Goal: Transaction & Acquisition: Purchase product/service

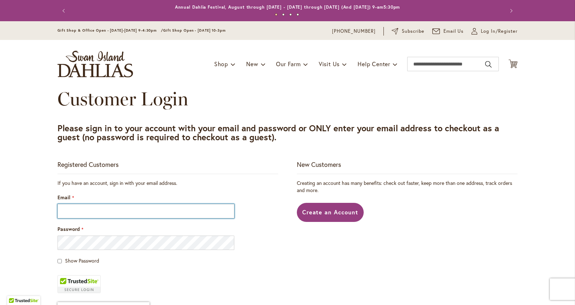
type input "**********"
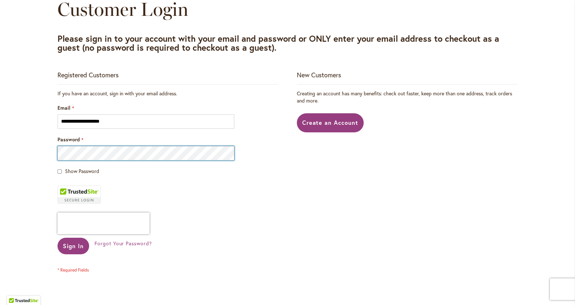
scroll to position [137, 0]
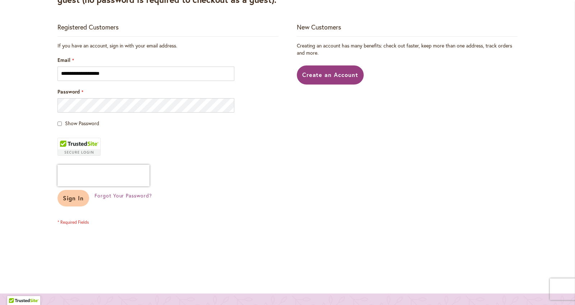
click at [80, 203] on button "Sign In" at bounding box center [74, 198] width 32 height 17
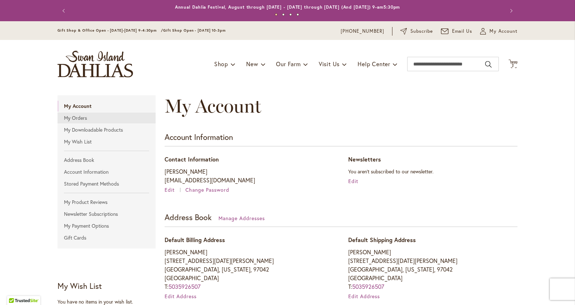
click at [105, 121] on link "My Orders" at bounding box center [107, 118] width 98 height 11
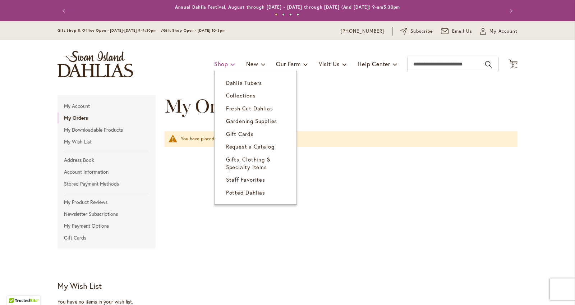
click at [227, 60] on link "Shop" at bounding box center [224, 64] width 21 height 14
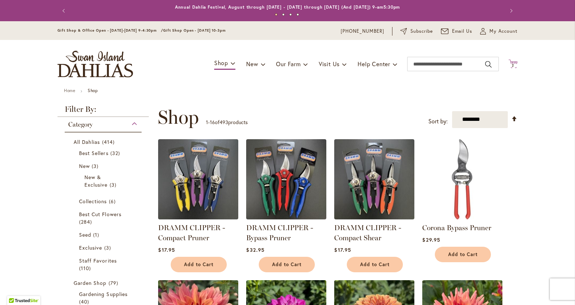
click at [511, 64] on span "2 2 items" at bounding box center [513, 66] width 7 height 4
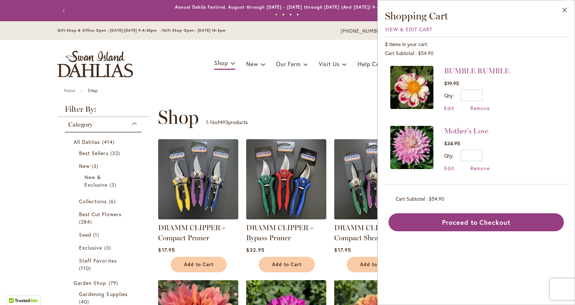
click at [350, 109] on div "**********" at bounding box center [338, 117] width 360 height 22
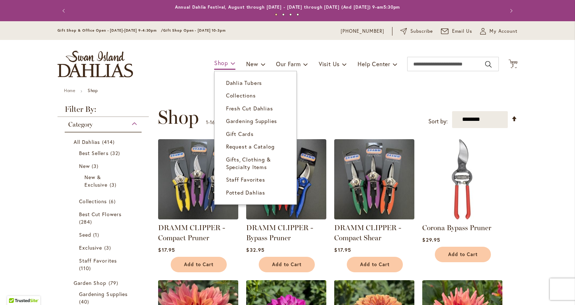
click at [225, 60] on span "Shop" at bounding box center [221, 63] width 14 height 8
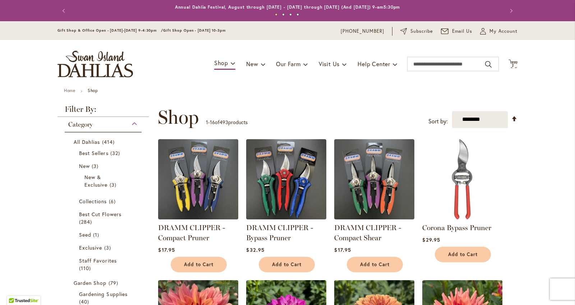
click at [226, 50] on div "Toggle Nav Shop Dahlia Tubers Collections Fresh Cut Dahlias Gardening Supplies …" at bounding box center [287, 64] width 475 height 48
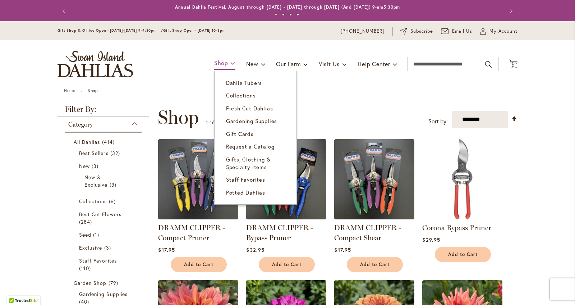
click at [227, 63] on link "Shop" at bounding box center [224, 63] width 21 height 13
click at [232, 85] on span "Dahlia Tubers" at bounding box center [244, 82] width 36 height 7
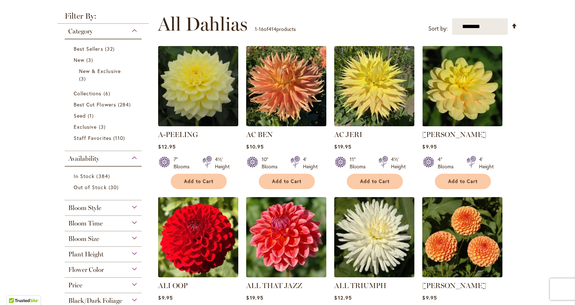
scroll to position [134, 0]
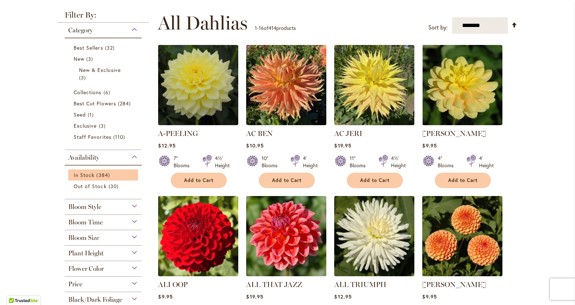
click at [106, 179] on ol "In Stock 384 items Out of Stock 30 items" at bounding box center [103, 180] width 70 height 22
click at [106, 175] on span "384 items" at bounding box center [103, 175] width 15 height 8
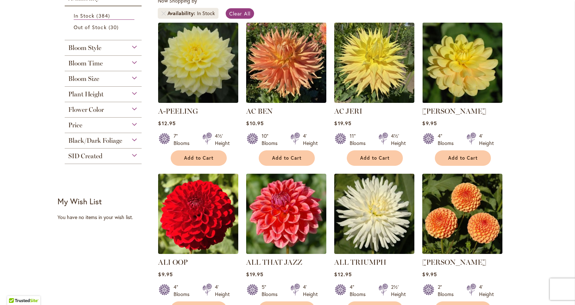
scroll to position [36, 0]
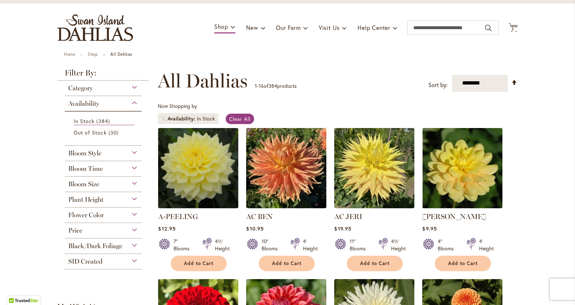
click at [518, 31] on div "Toggle Nav Shop Dahlia Tubers Collections Fresh Cut Dahlias Gardening Supplies …" at bounding box center [287, 28] width 475 height 48
click at [516, 30] on span "2 2 items" at bounding box center [513, 29] width 7 height 4
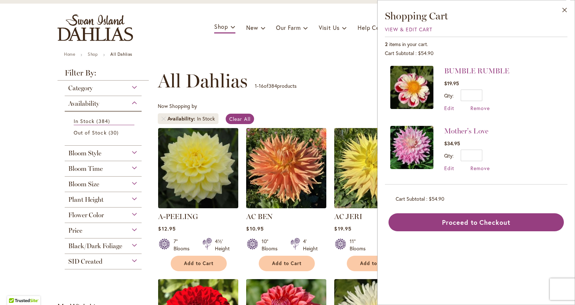
drag, startPoint x: 375, startPoint y: 71, endPoint x: 379, endPoint y: 67, distance: 5.3
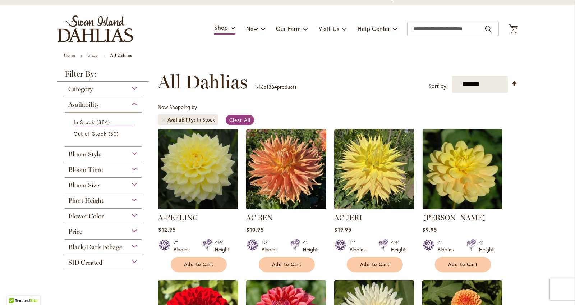
click at [105, 178] on div "Bloom Size" at bounding box center [103, 184] width 77 height 12
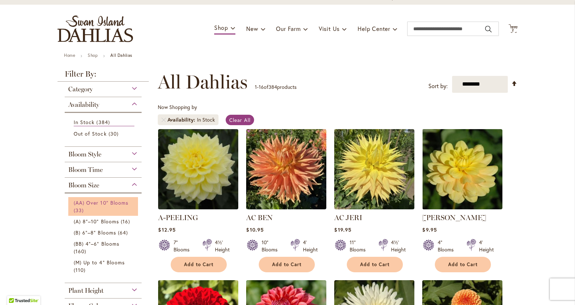
click at [97, 199] on span "(AA) Over 10" Blooms" at bounding box center [101, 202] width 55 height 7
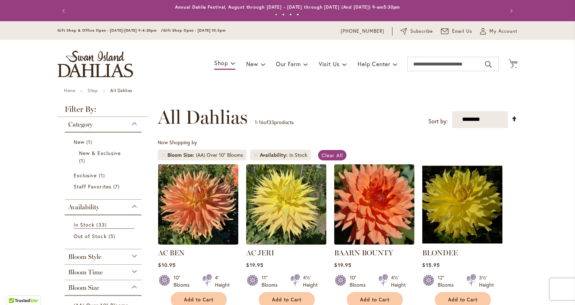
drag, startPoint x: 127, startPoint y: 204, endPoint x: 130, endPoint y: 193, distance: 11.1
click at [127, 204] on div "Availability" at bounding box center [103, 206] width 77 height 12
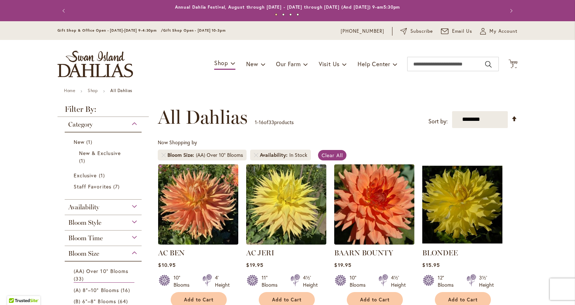
click at [134, 122] on div "Category" at bounding box center [103, 123] width 77 height 12
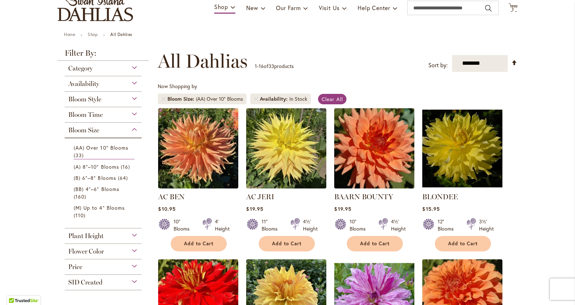
scroll to position [58, 0]
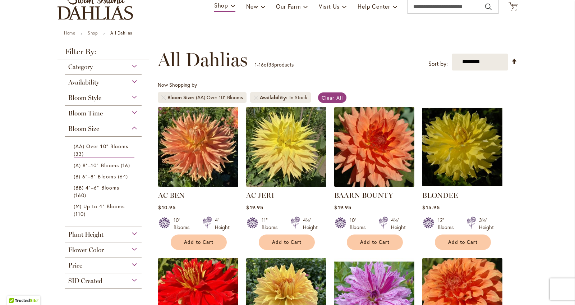
click at [134, 234] on div "Plant Height" at bounding box center [103, 233] width 77 height 12
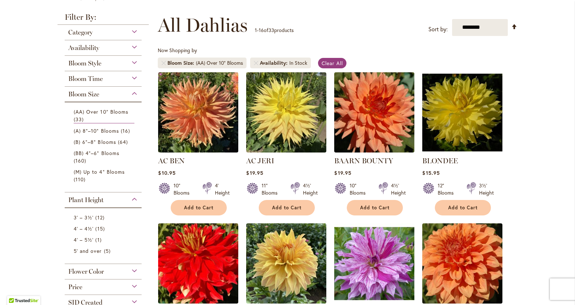
scroll to position [105, 0]
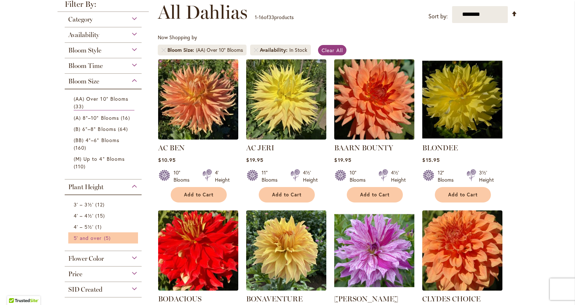
click at [99, 239] on span "5' and over" at bounding box center [88, 237] width 28 height 7
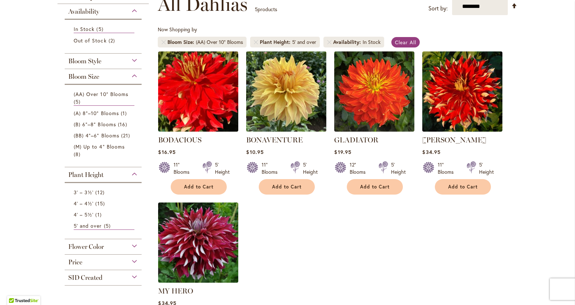
scroll to position [121, 0]
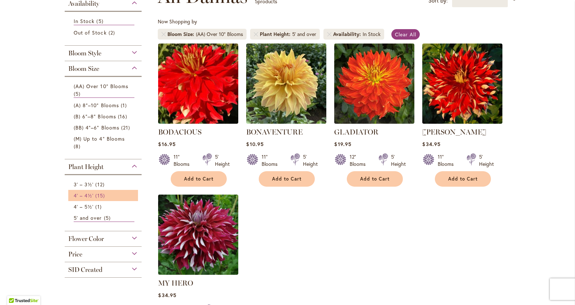
click at [101, 193] on span "15 items" at bounding box center [100, 196] width 11 height 8
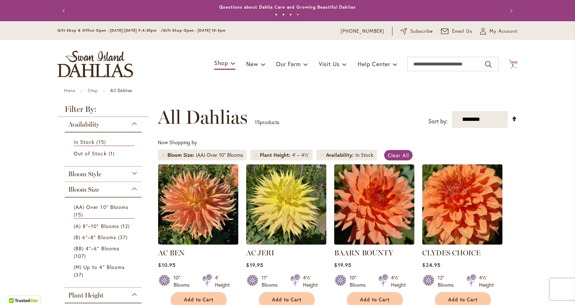
click at [510, 64] on span "2 2 items" at bounding box center [513, 66] width 7 height 4
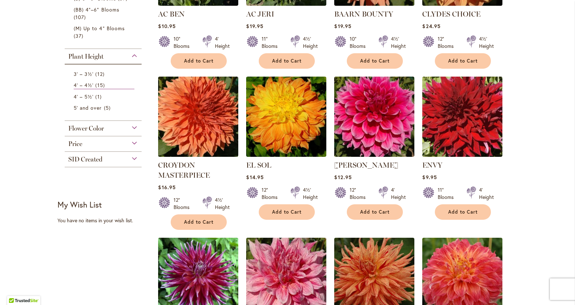
scroll to position [242, 0]
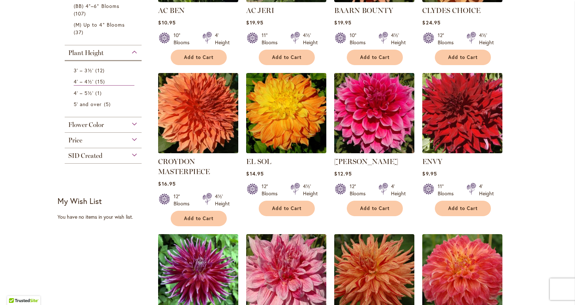
click at [378, 206] on span "Add to Cart" at bounding box center [374, 208] width 29 height 6
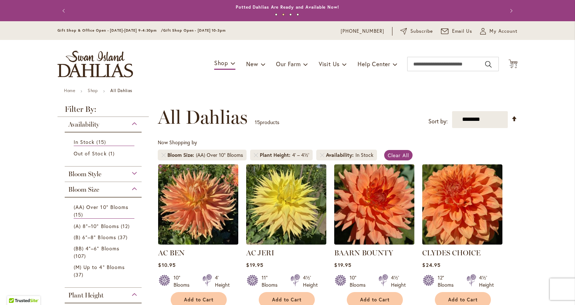
scroll to position [0, 0]
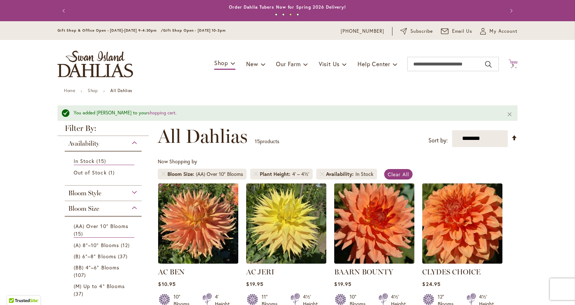
click at [515, 65] on span "3 3 items" at bounding box center [513, 66] width 7 height 4
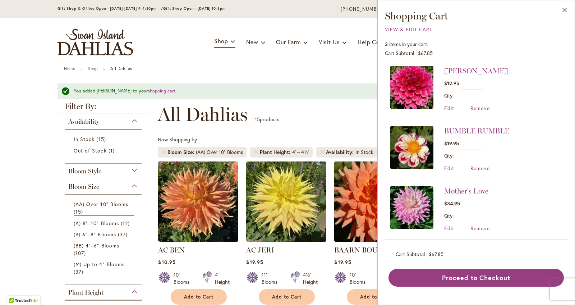
click at [360, 123] on div "**********" at bounding box center [338, 115] width 360 height 22
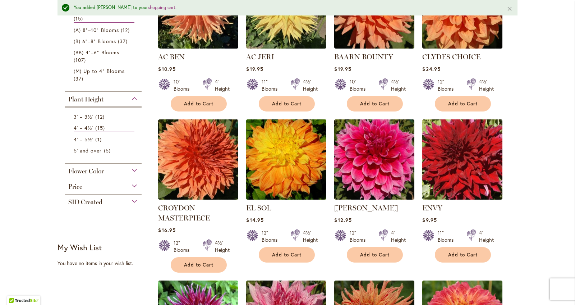
scroll to position [214, 0]
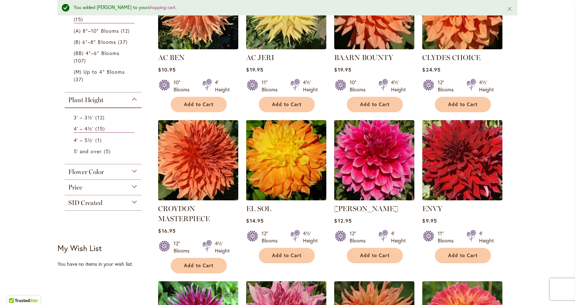
click at [309, 155] on img at bounding box center [287, 160] width 84 height 84
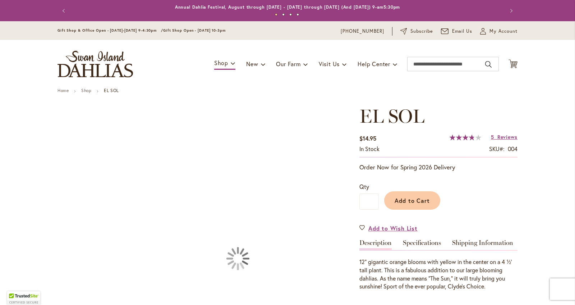
type input "******"
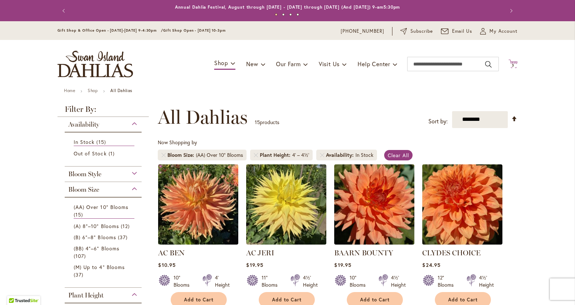
click at [510, 62] on icon "Cart .cls-1 { fill: #231f20; }" at bounding box center [513, 63] width 9 height 9
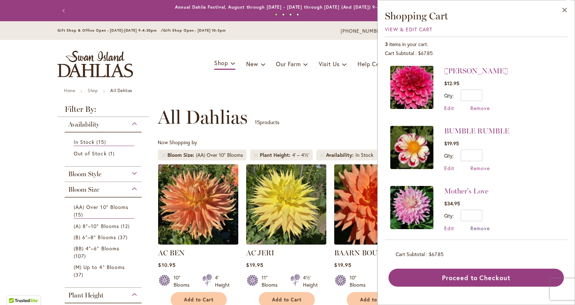
click at [478, 225] on span "Remove" at bounding box center [480, 228] width 19 height 7
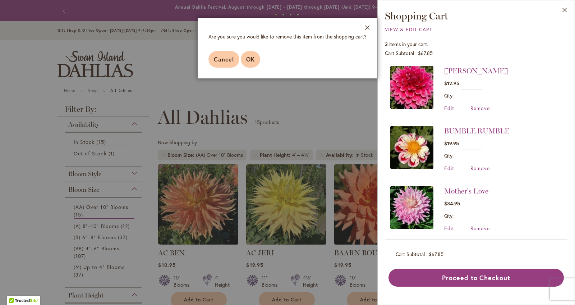
click at [248, 62] on span "OK" at bounding box center [250, 59] width 9 height 8
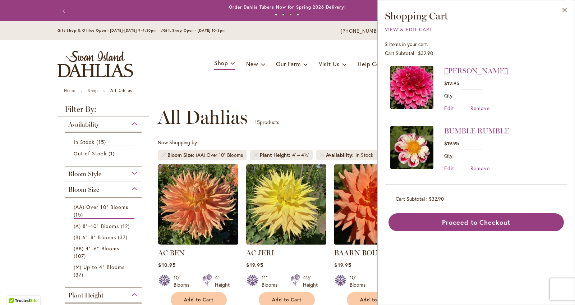
click at [300, 47] on div "Toggle Nav Shop Dahlia Tubers Collections Fresh Cut Dahlias Gardening Supplies …" at bounding box center [287, 64] width 475 height 48
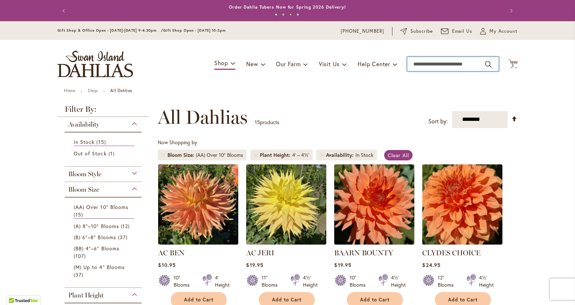
click at [430, 65] on input "Search" at bounding box center [453, 64] width 92 height 14
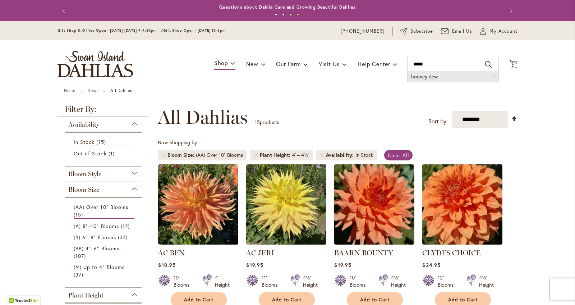
drag, startPoint x: 437, startPoint y: 75, endPoint x: 447, endPoint y: 79, distance: 11.0
click at [447, 79] on li "hooney dew 1" at bounding box center [453, 76] width 91 height 11
type input "**********"
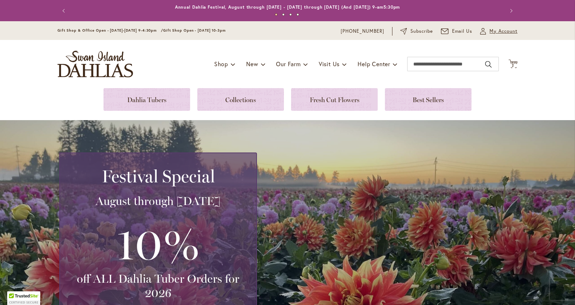
click at [495, 34] on span "My Account" at bounding box center [504, 31] width 28 height 7
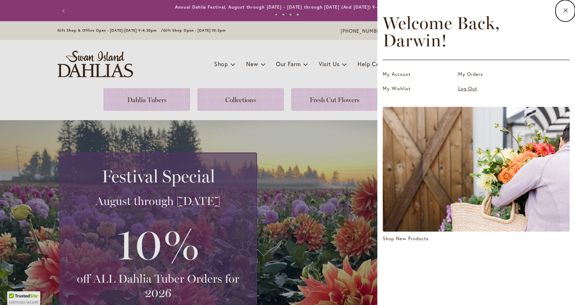
click at [462, 86] on link "Log Out" at bounding box center [494, 88] width 72 height 7
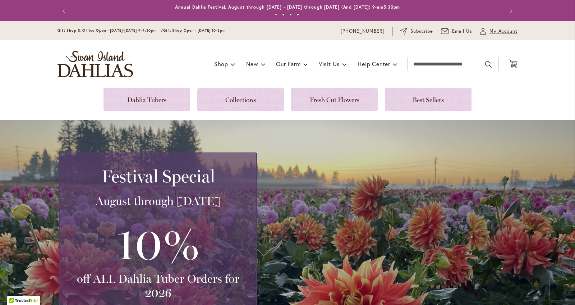
click at [501, 32] on span "My Account" at bounding box center [504, 31] width 28 height 7
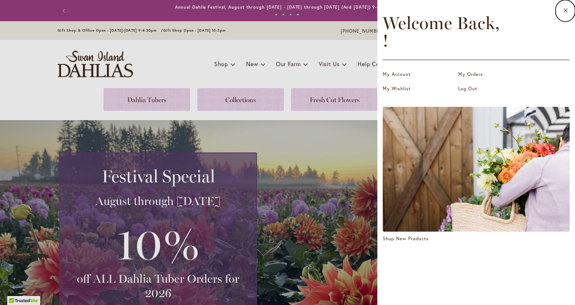
click at [378, 55] on dialog "Close Welcome Back, ! My Account My Orders My Wishlist Log Out Shop New Products" at bounding box center [477, 152] width 198 height 305
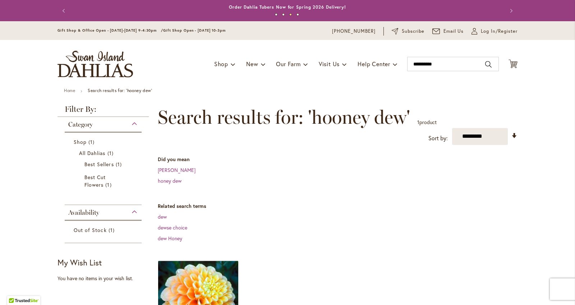
click at [135, 122] on div "Category" at bounding box center [103, 123] width 77 height 12
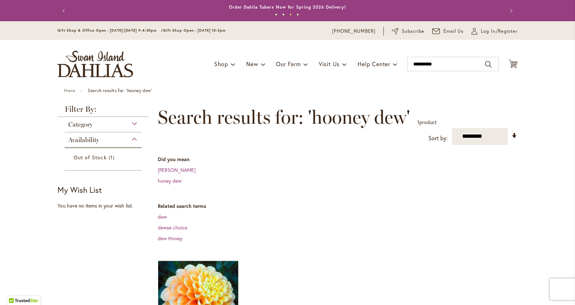
click at [125, 137] on div "Availability" at bounding box center [103, 138] width 77 height 12
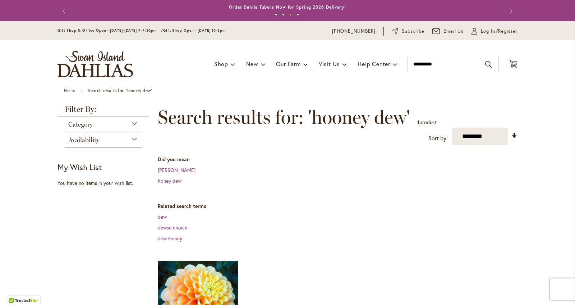
drag, startPoint x: 127, startPoint y: 136, endPoint x: 192, endPoint y: 90, distance: 79.2
click at [135, 129] on div "Category Shop 1 item All Dahlias 1 item Best Sellers 1 item 1 1" at bounding box center [103, 132] width 91 height 31
click at [439, 66] on input "**********" at bounding box center [453, 64] width 92 height 14
type input "*"
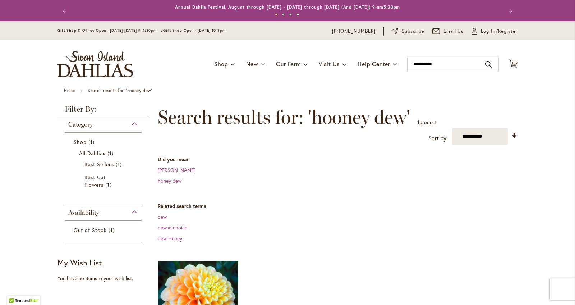
click at [99, 124] on div "Category" at bounding box center [103, 123] width 77 height 12
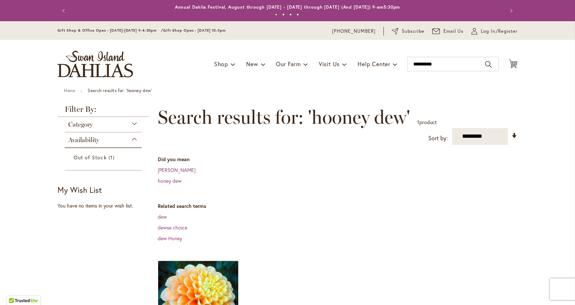
click at [87, 143] on span "Availability" at bounding box center [83, 140] width 31 height 8
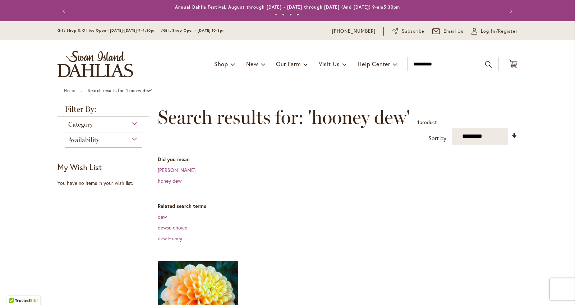
click at [87, 143] on span "Availability" at bounding box center [83, 140] width 31 height 8
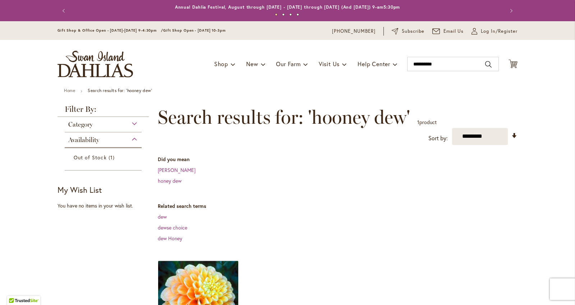
click at [87, 164] on div "Out of Stock 1 item" at bounding box center [103, 156] width 77 height 19
click at [89, 162] on li "Out of Stock 1 item" at bounding box center [103, 157] width 70 height 11
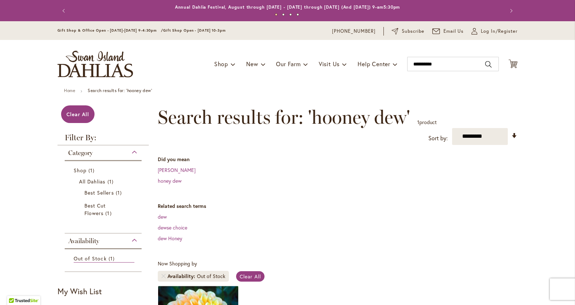
click at [436, 53] on div "Toggle Nav Shop Dahlia Tubers Collections Fresh Cut Dahlias Gardening Supplies …" at bounding box center [287, 64] width 475 height 48
type input "**********"
click at [439, 65] on input "**********" at bounding box center [453, 64] width 92 height 14
click at [442, 63] on input "**********" at bounding box center [453, 64] width 92 height 14
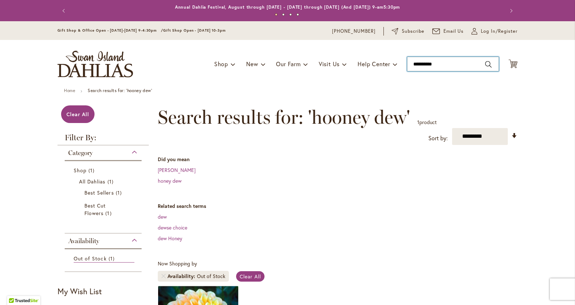
click at [442, 63] on input "**********" at bounding box center [453, 64] width 92 height 14
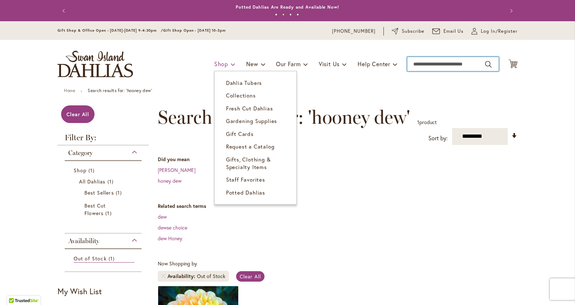
click at [227, 67] on link "Shop" at bounding box center [224, 64] width 21 height 14
click at [231, 80] on span "Dahlia Tubers" at bounding box center [244, 82] width 36 height 7
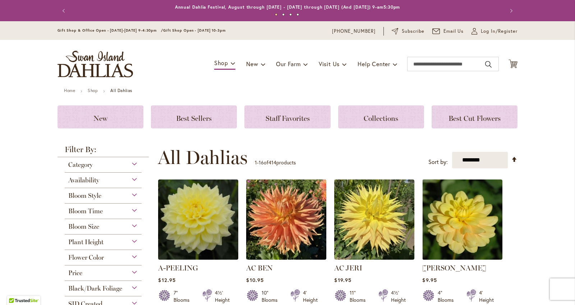
click at [130, 178] on div "Availability" at bounding box center [103, 179] width 77 height 12
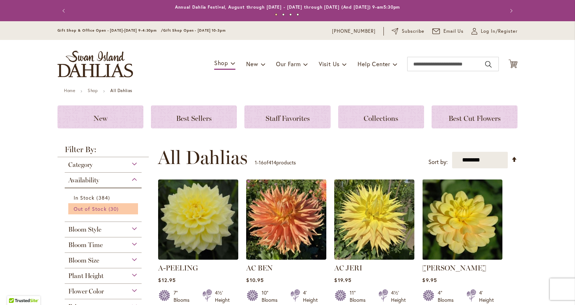
click at [102, 208] on span "Out of Stock" at bounding box center [90, 208] width 33 height 7
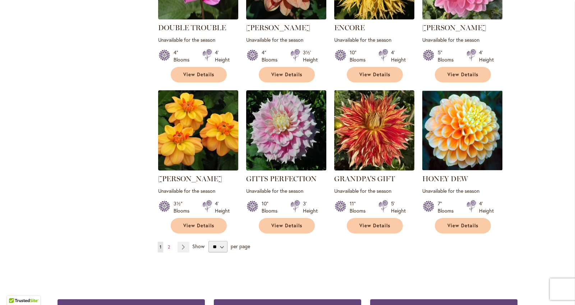
scroll to position [548, 0]
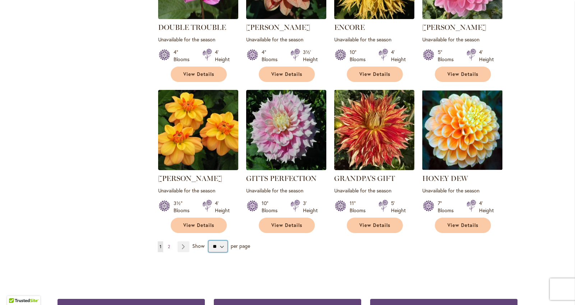
select select "**"
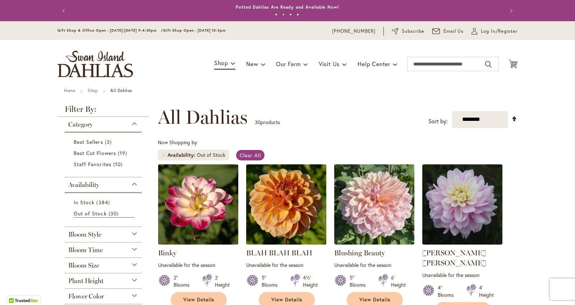
click at [95, 196] on div "In Stock 384 items Out of Stock 30 items" at bounding box center [103, 207] width 77 height 31
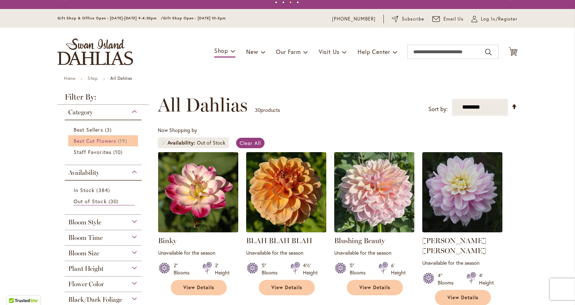
scroll to position [30, 0]
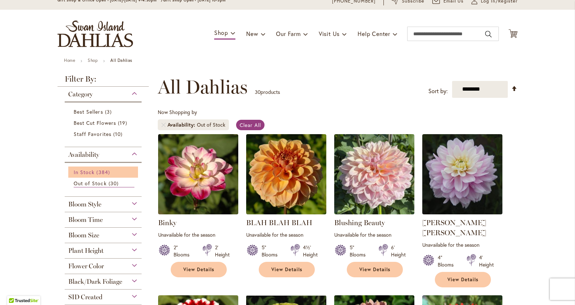
click at [114, 171] on link "In Stock 384 items" at bounding box center [104, 172] width 61 height 8
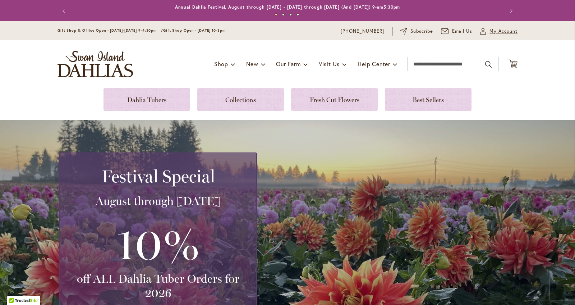
click at [492, 33] on span "My Account" at bounding box center [504, 31] width 28 height 7
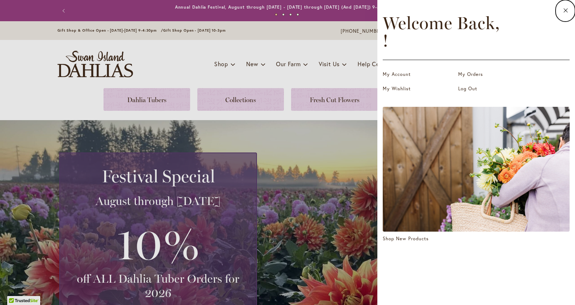
drag, startPoint x: 336, startPoint y: 73, endPoint x: 373, endPoint y: 70, distance: 37.2
click at [378, 73] on dialog "Close Welcome Back, ! My Account My Orders My Wishlist Log Out Shop New Products" at bounding box center [477, 152] width 198 height 305
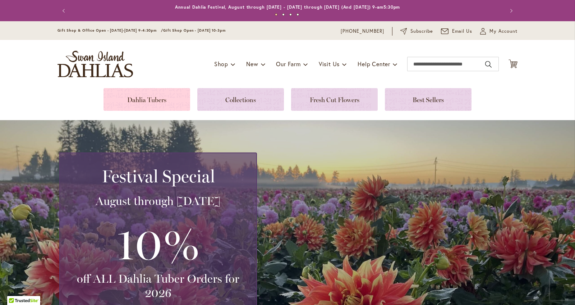
click at [176, 104] on link at bounding box center [147, 99] width 87 height 23
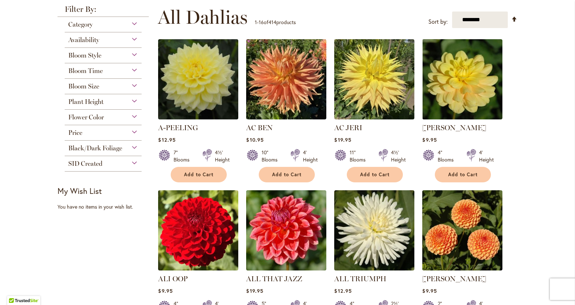
scroll to position [141, 0]
click at [136, 54] on div "Bloom Style" at bounding box center [103, 53] width 77 height 12
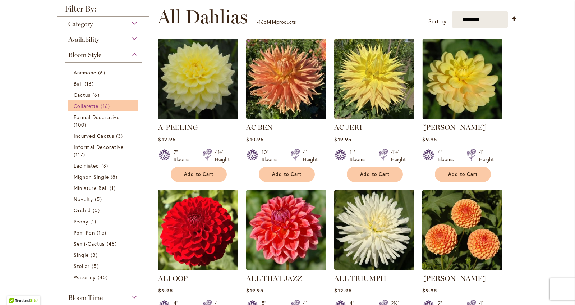
click at [102, 105] on span "16 items" at bounding box center [106, 106] width 11 height 8
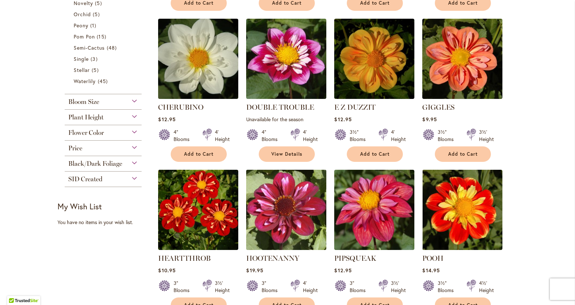
scroll to position [298, 0]
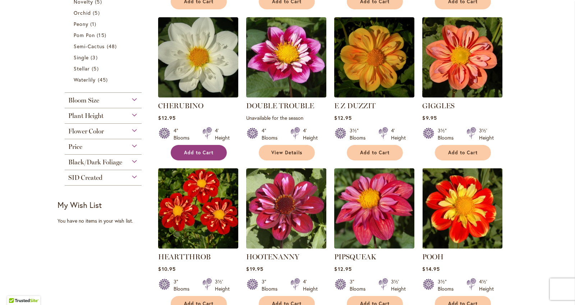
click at [217, 152] on button "Add to Cart" at bounding box center [199, 152] width 56 height 15
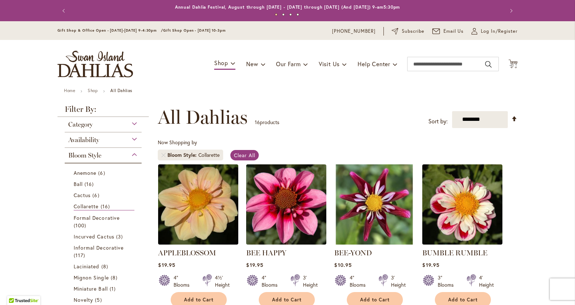
scroll to position [0, 0]
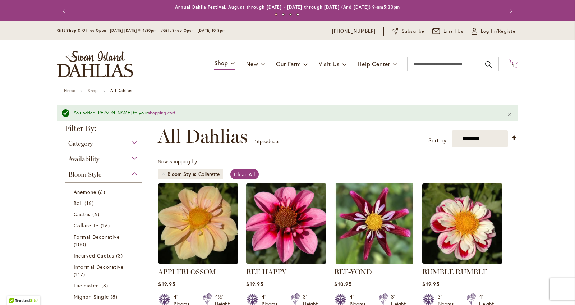
click at [515, 65] on span "1 1 items" at bounding box center [513, 66] width 7 height 4
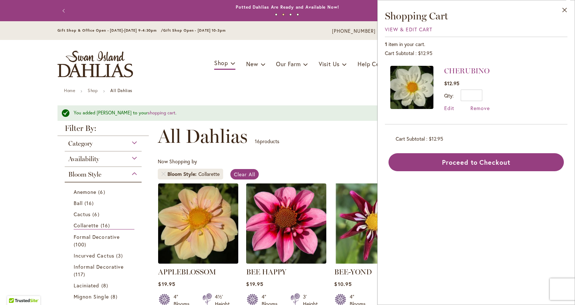
click at [343, 86] on div "Toggle Nav Shop Dahlia Tubers Collections Fresh Cut Dahlias Gardening Supplies …" at bounding box center [287, 64] width 475 height 48
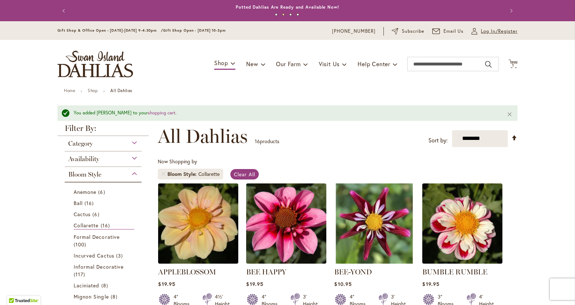
click at [498, 29] on span "Log In/Register" at bounding box center [499, 31] width 37 height 7
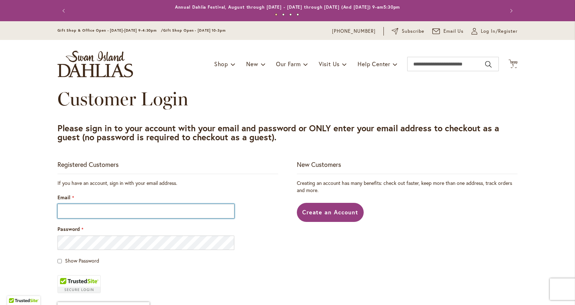
type input "**********"
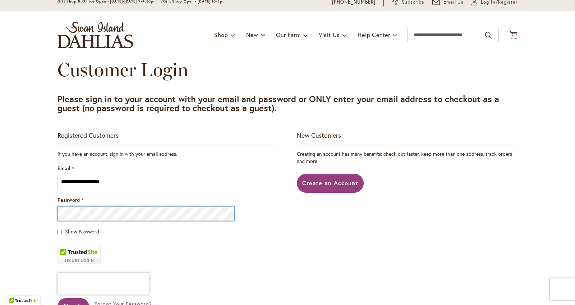
scroll to position [58, 0]
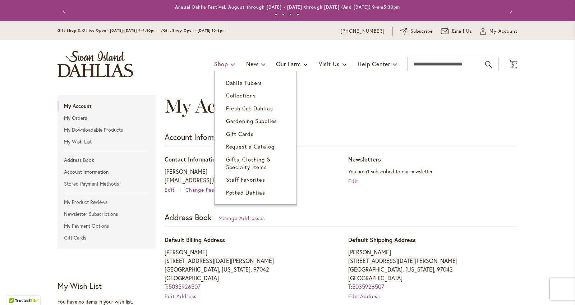
click at [228, 65] on link "Shop" at bounding box center [224, 64] width 21 height 14
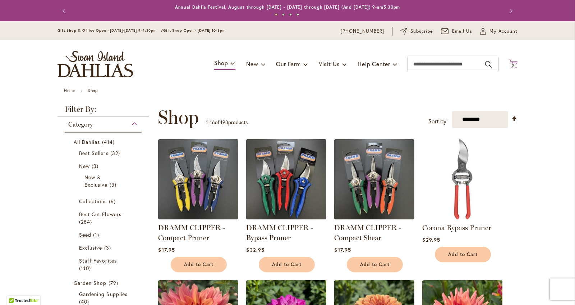
click at [513, 64] on span "3 3 items" at bounding box center [513, 66] width 7 height 4
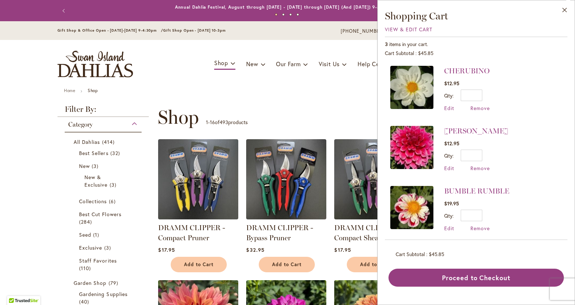
click at [361, 108] on div "**********" at bounding box center [338, 117] width 360 height 22
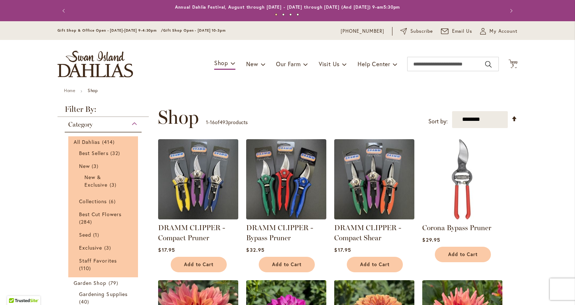
click at [133, 122] on div "Category" at bounding box center [103, 123] width 77 height 12
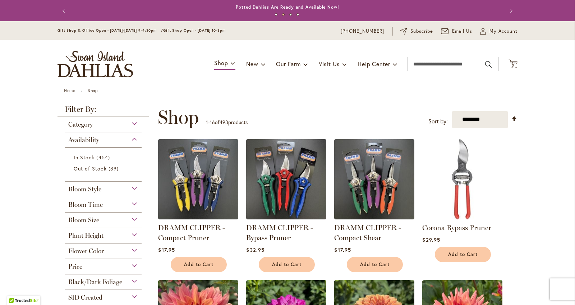
click at [138, 136] on div "Availability" at bounding box center [103, 138] width 77 height 12
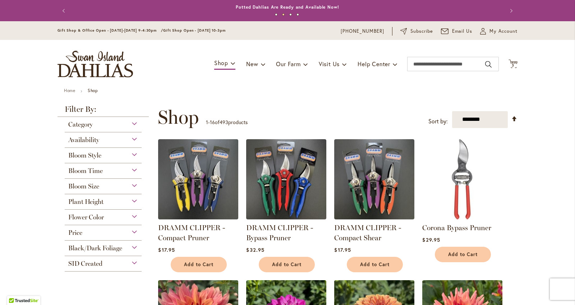
drag, startPoint x: 137, startPoint y: 136, endPoint x: 128, endPoint y: 144, distance: 12.5
click at [137, 136] on div "Availability" at bounding box center [103, 138] width 77 height 12
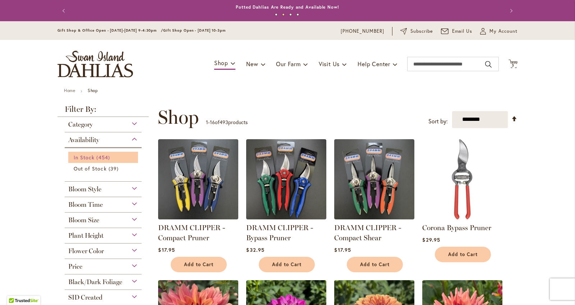
click at [113, 156] on link "In Stock 454 items" at bounding box center [104, 158] width 61 height 8
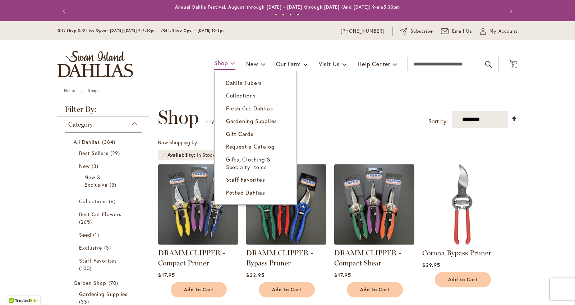
click at [223, 58] on link "Shop" at bounding box center [224, 63] width 21 height 13
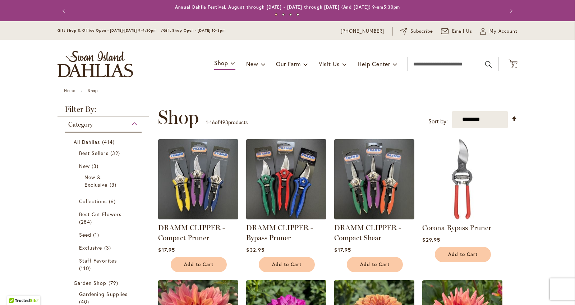
click at [222, 52] on div "Toggle Nav Shop Dahlia Tubers Collections Fresh Cut Dahlias Gardening Supplies …" at bounding box center [287, 64] width 475 height 48
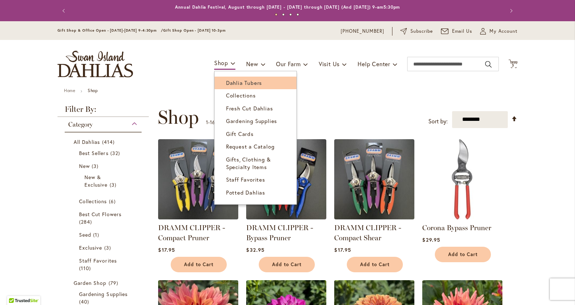
click at [239, 80] on span "Dahlia Tubers" at bounding box center [244, 82] width 36 height 7
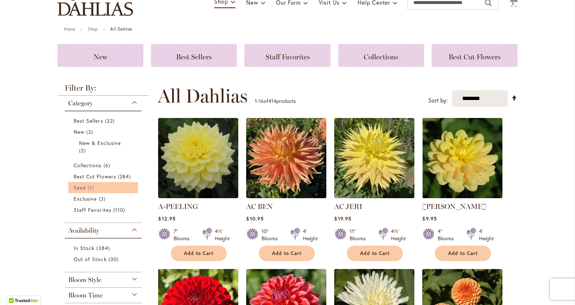
scroll to position [68, 0]
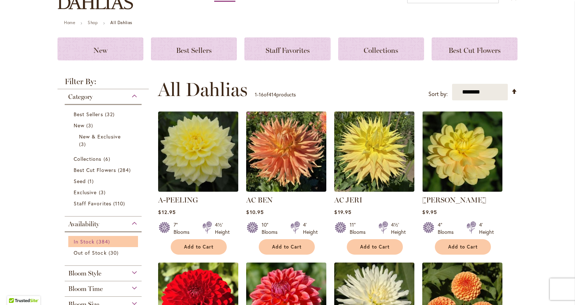
click at [108, 239] on span "384 items" at bounding box center [103, 242] width 15 height 8
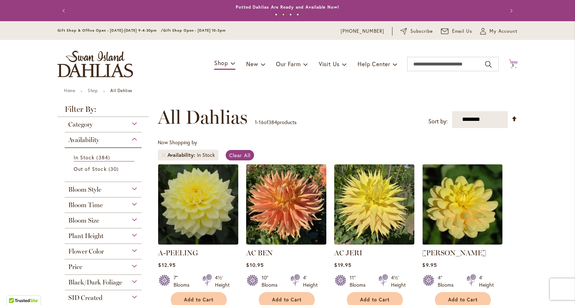
click at [515, 65] on span "3 3 items" at bounding box center [513, 66] width 7 height 4
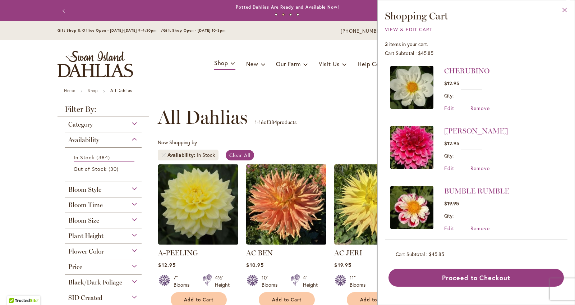
click at [563, 11] on button "Close" at bounding box center [565, 11] width 20 height 23
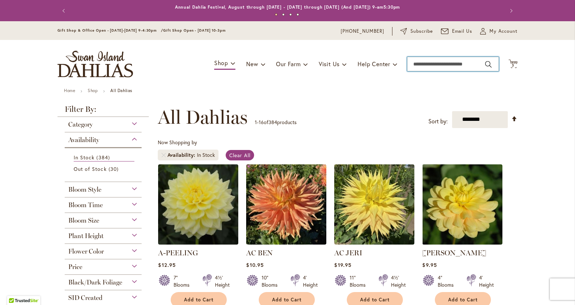
click at [466, 66] on input "Search" at bounding box center [453, 64] width 92 height 14
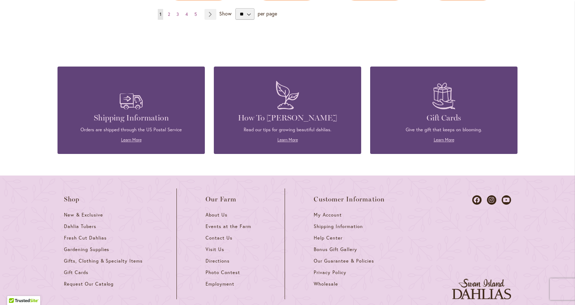
scroll to position [690, 0]
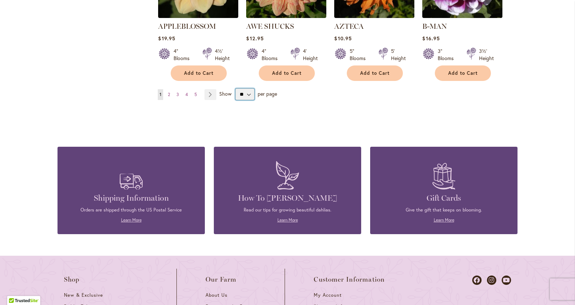
select select "**"
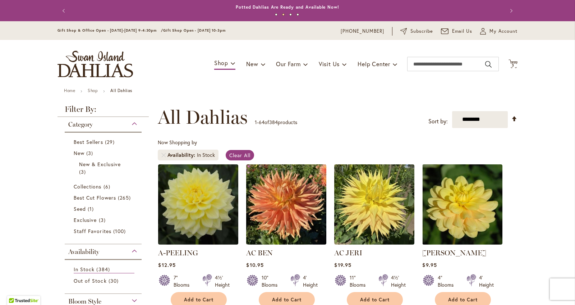
click at [513, 64] on span "3" at bounding box center [513, 65] width 3 height 5
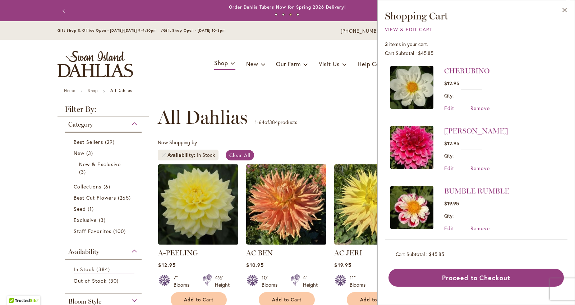
click at [323, 111] on div "**********" at bounding box center [338, 117] width 360 height 22
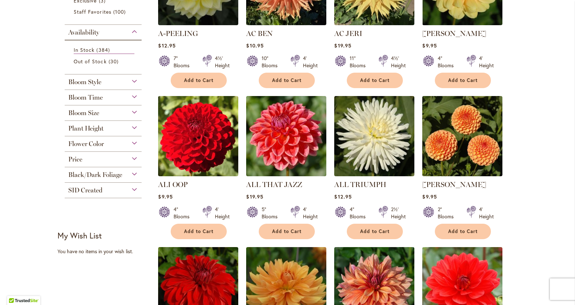
click at [114, 85] on div "Bloom Style" at bounding box center [103, 80] width 77 height 12
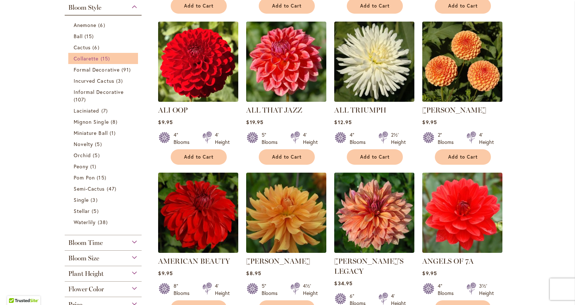
click at [105, 57] on span "15 items" at bounding box center [106, 59] width 11 height 8
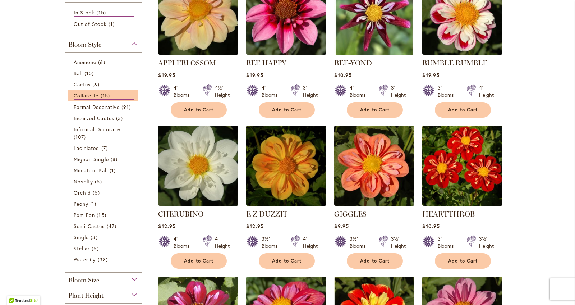
scroll to position [189, 0]
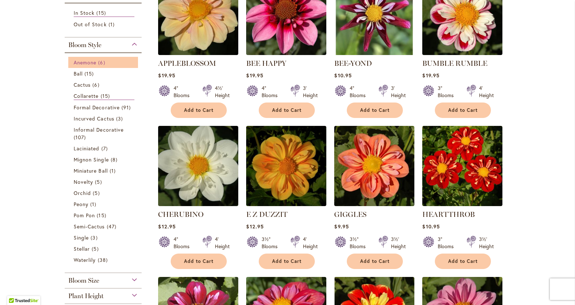
click at [90, 63] on span "Anemone" at bounding box center [85, 62] width 23 height 7
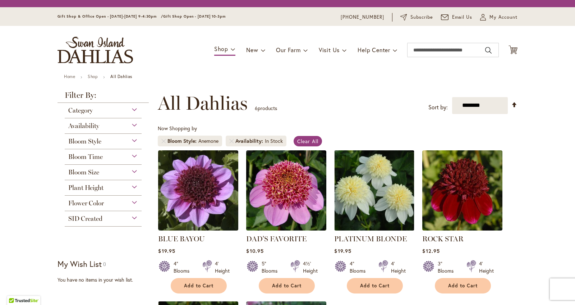
scroll to position [133, 0]
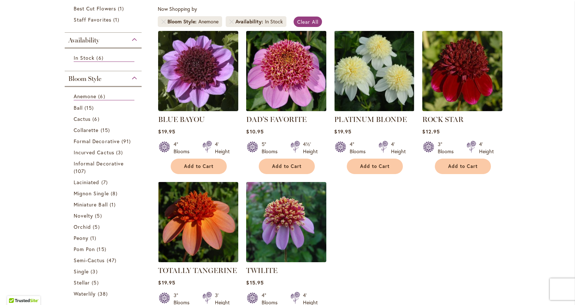
click at [268, 106] on img at bounding box center [287, 71] width 84 height 84
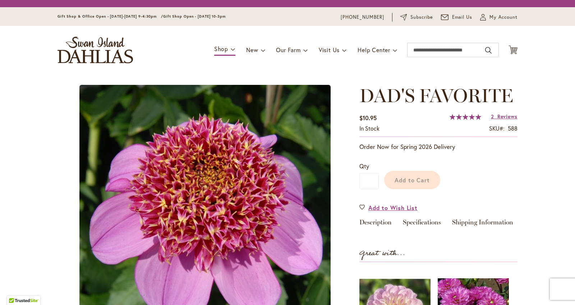
type input "******"
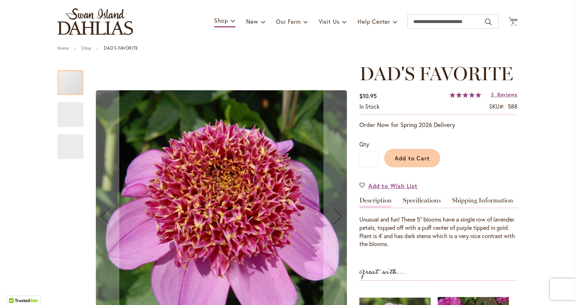
scroll to position [74, 0]
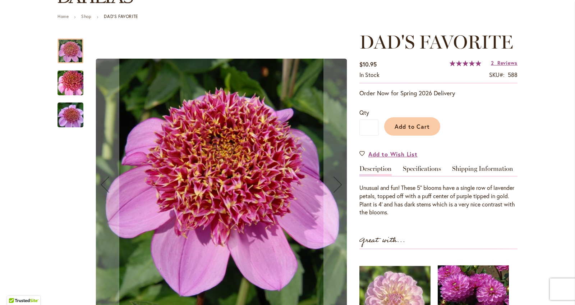
click at [75, 92] on img "DAD'S FAVORITE" at bounding box center [71, 83] width 52 height 35
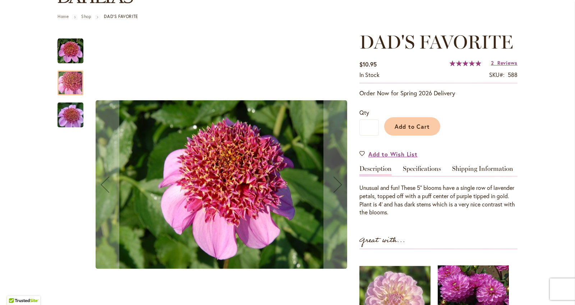
click at [74, 124] on img "DAD'S FAVORITE" at bounding box center [71, 115] width 52 height 35
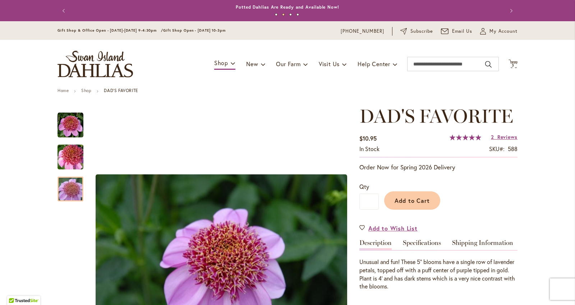
scroll to position [0, 0]
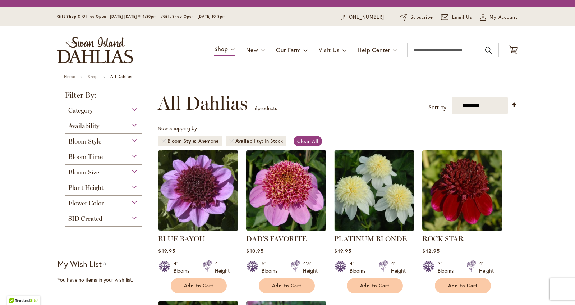
scroll to position [133, 0]
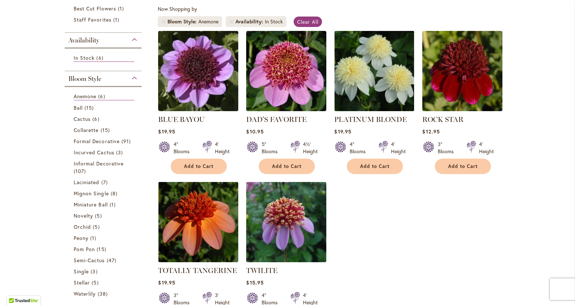
drag, startPoint x: 134, startPoint y: 77, endPoint x: 130, endPoint y: 71, distance: 6.8
click at [134, 76] on div "Bloom Style" at bounding box center [103, 77] width 77 height 12
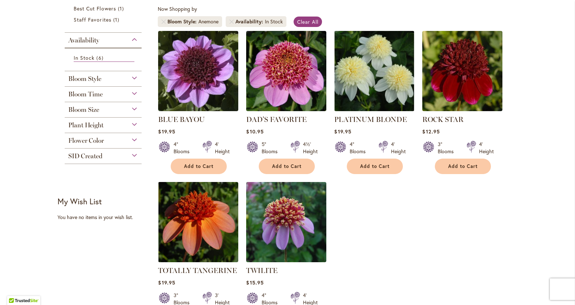
click at [132, 41] on div "Availability" at bounding box center [103, 39] width 77 height 12
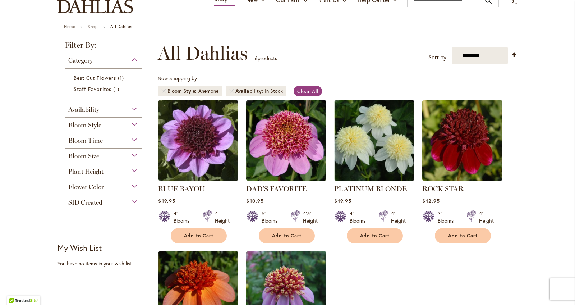
scroll to position [52, 0]
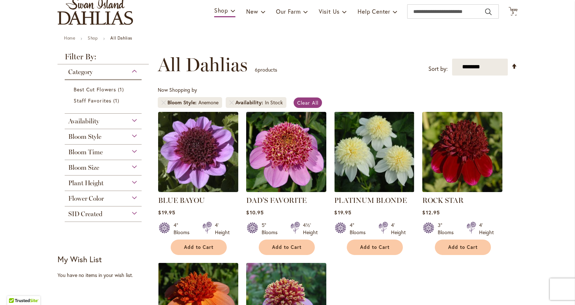
click at [133, 69] on div "Category" at bounding box center [103, 70] width 77 height 12
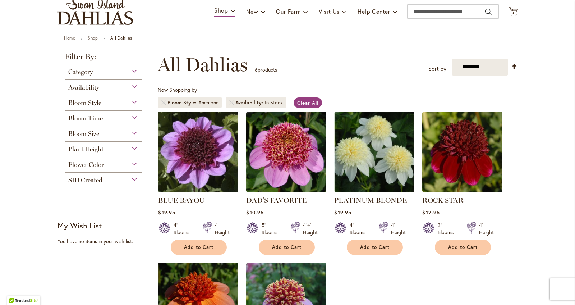
click at [133, 92] on div "Availability In Stock 6 items" at bounding box center [103, 87] width 77 height 15
click at [133, 86] on div "Availability" at bounding box center [103, 86] width 77 height 12
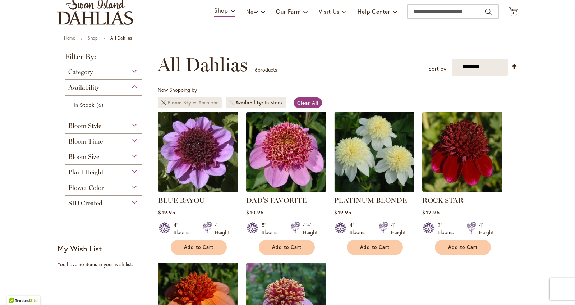
click at [162, 102] on link "Remove Bloom Style Anemone" at bounding box center [163, 102] width 4 height 4
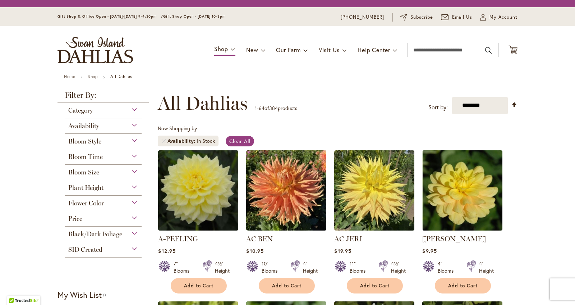
scroll to position [97, 0]
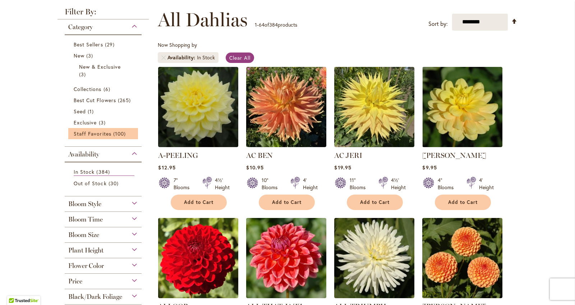
drag, startPoint x: 132, startPoint y: 154, endPoint x: 134, endPoint y: 136, distance: 18.9
click at [132, 153] on div "Availability" at bounding box center [103, 153] width 77 height 12
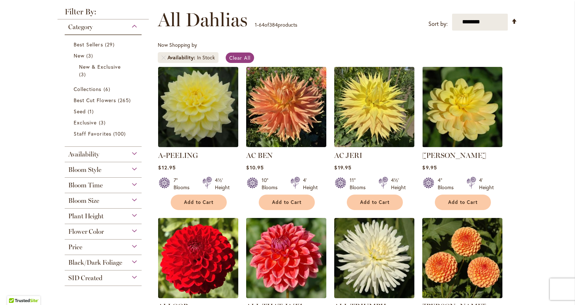
click at [136, 26] on div "Category" at bounding box center [103, 25] width 77 height 12
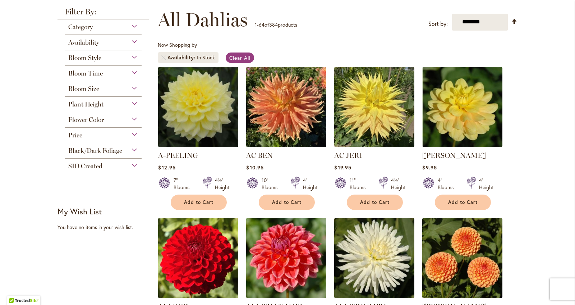
click at [133, 58] on div "Bloom Style" at bounding box center [103, 56] width 77 height 12
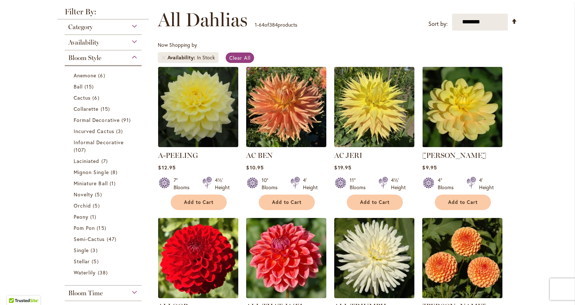
click at [133, 60] on div "Bloom Style" at bounding box center [103, 56] width 77 height 12
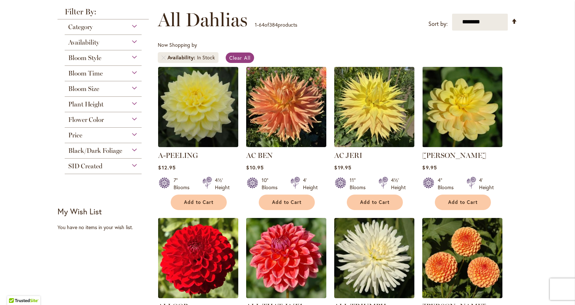
click at [134, 89] on div "Bloom Size" at bounding box center [103, 87] width 77 height 12
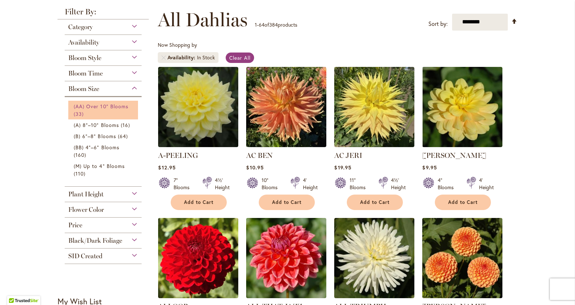
click at [129, 104] on link "(AA) Over 10" Blooms 33 items" at bounding box center [104, 109] width 61 height 15
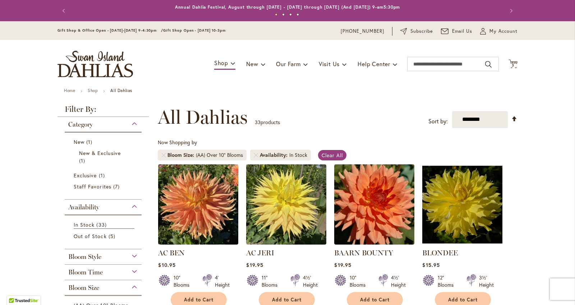
click at [519, 65] on div "Toggle Nav Shop Dahlia Tubers Collections Fresh Cut Dahlias Gardening Supplies …" at bounding box center [287, 64] width 475 height 48
click at [517, 65] on icon "Cart .cls-1 { fill: #231f20; }" at bounding box center [513, 63] width 9 height 9
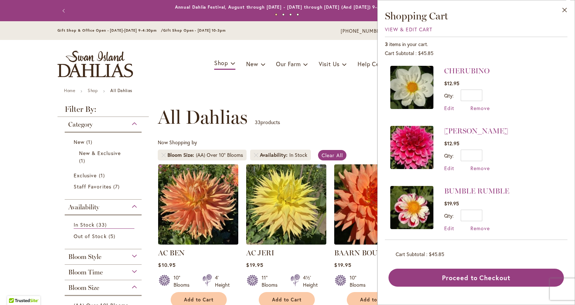
click at [353, 117] on div "**********" at bounding box center [338, 117] width 360 height 22
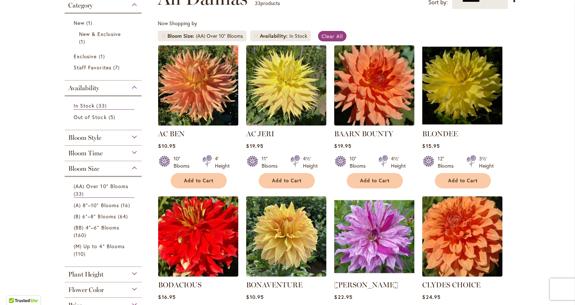
scroll to position [118, 0]
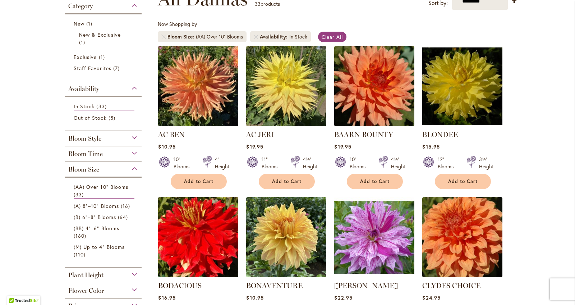
click at [136, 165] on div "Bloom Size" at bounding box center [103, 168] width 77 height 12
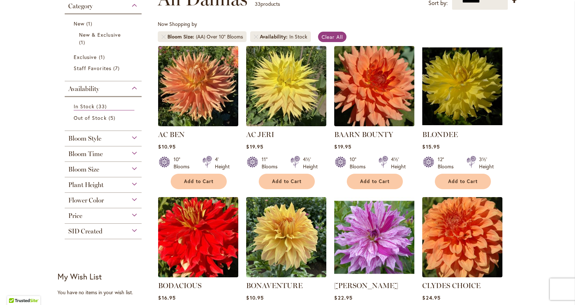
click at [132, 181] on div "Plant Height" at bounding box center [103, 183] width 77 height 12
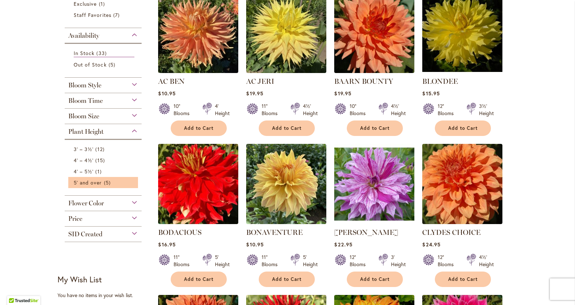
scroll to position [172, 0]
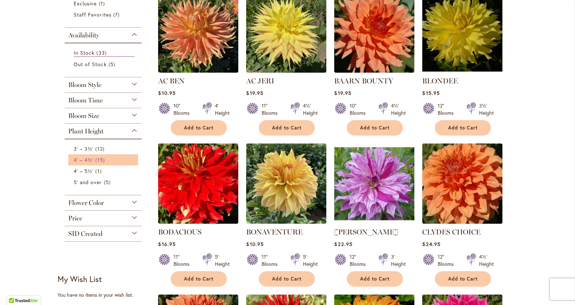
click at [111, 164] on li "4' – 4½' 15 items" at bounding box center [103, 159] width 70 height 11
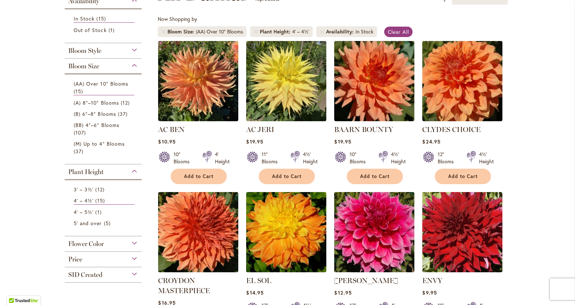
scroll to position [132, 0]
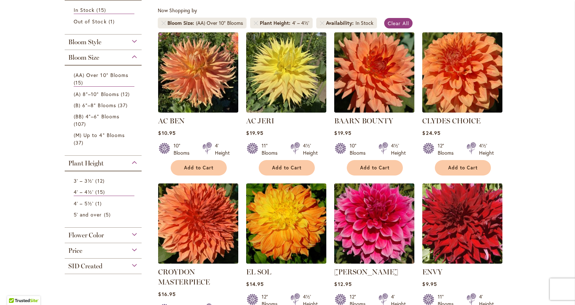
drag, startPoint x: 553, startPoint y: 69, endPoint x: 557, endPoint y: 142, distance: 72.7
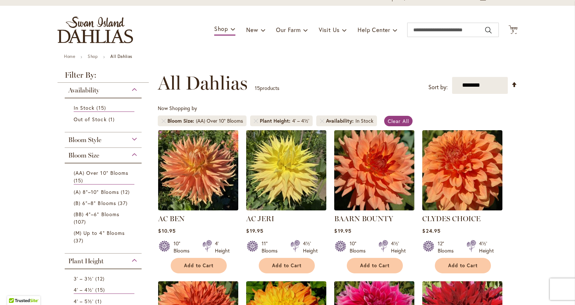
scroll to position [35, 0]
click at [136, 92] on div "Availability" at bounding box center [103, 88] width 77 height 12
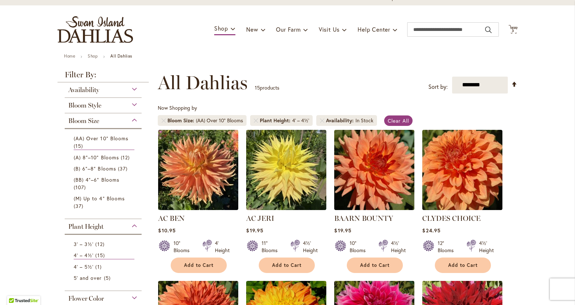
click at [135, 118] on div "Bloom Size" at bounding box center [103, 119] width 77 height 12
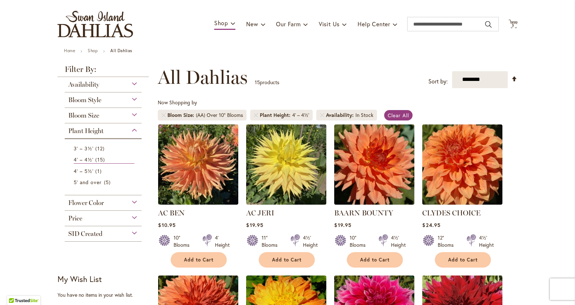
drag, startPoint x: 134, startPoint y: 132, endPoint x: 141, endPoint y: 127, distance: 9.0
click at [134, 132] on div "Plant Height" at bounding box center [103, 129] width 77 height 12
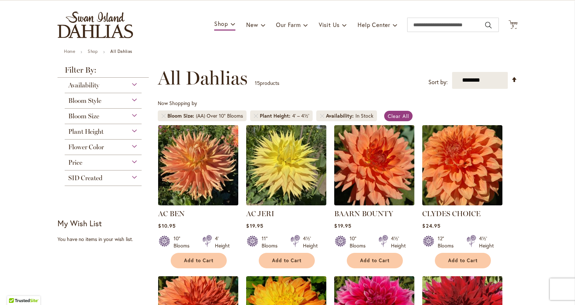
click at [140, 127] on div "Plant Height" at bounding box center [103, 130] width 77 height 12
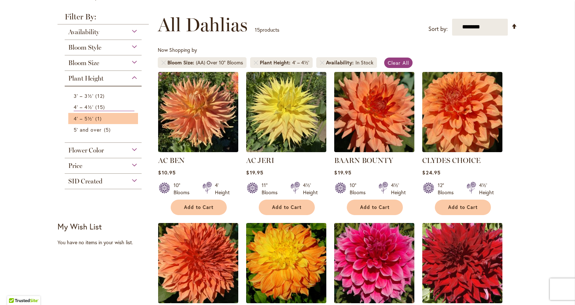
scroll to position [93, 0]
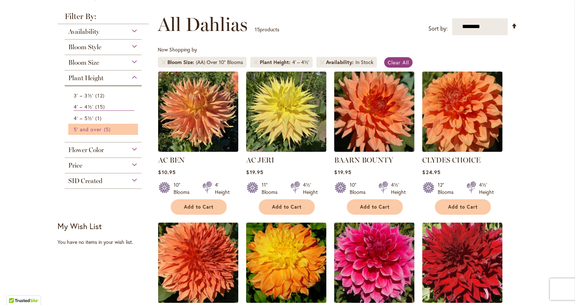
drag, startPoint x: 121, startPoint y: 123, endPoint x: 117, endPoint y: 130, distance: 8.4
click at [117, 130] on ol "3' – 3½' 12 items 4' – 4½' 15 items 4' – 5½' 1 item 5" at bounding box center [103, 112] width 70 height 45
drag, startPoint x: 50, startPoint y: 121, endPoint x: 62, endPoint y: 122, distance: 12.2
click at [81, 128] on span "5' and over" at bounding box center [88, 129] width 28 height 7
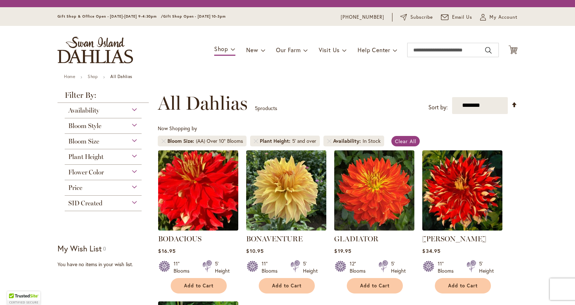
scroll to position [133, 0]
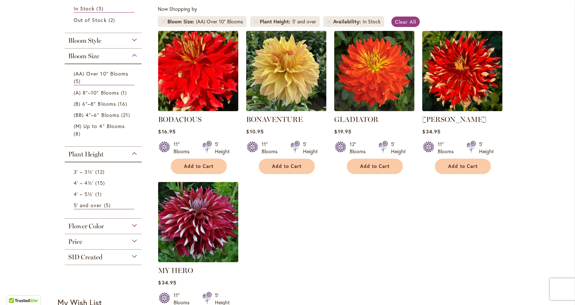
click at [302, 65] on img at bounding box center [287, 71] width 84 height 84
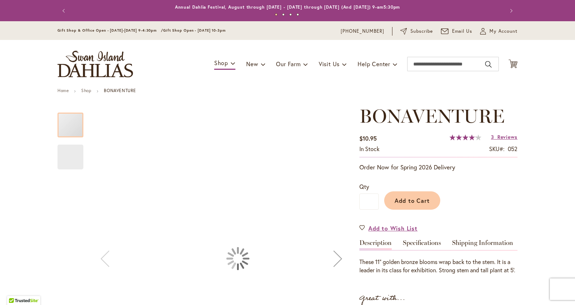
type input "******"
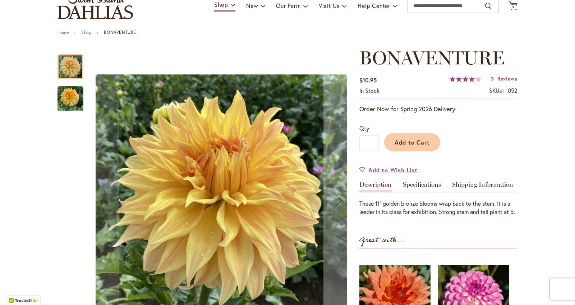
scroll to position [61, 0]
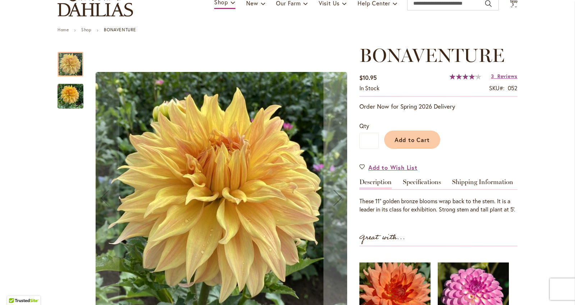
click at [60, 101] on img "Bonaventure" at bounding box center [71, 96] width 26 height 35
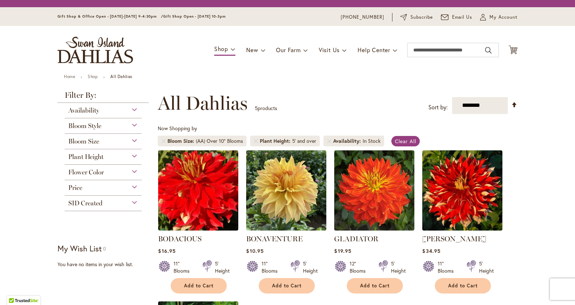
scroll to position [133, 0]
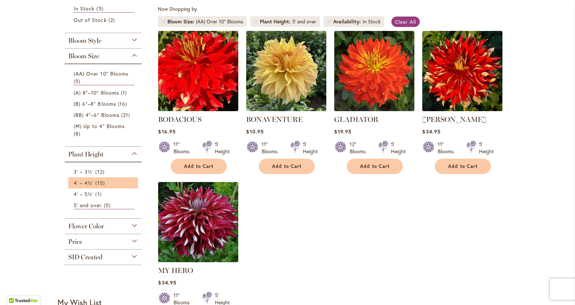
click at [102, 187] on li "4' – 4½' 15 items" at bounding box center [103, 182] width 70 height 11
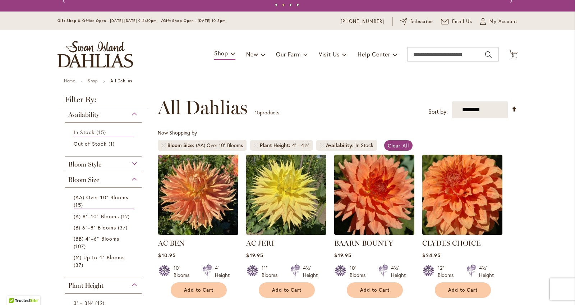
scroll to position [10, 0]
click at [163, 146] on link at bounding box center [163, 145] width 4 height 4
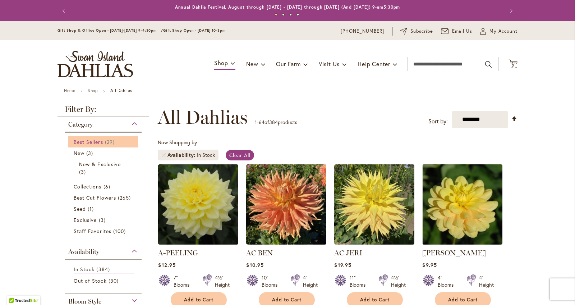
scroll to position [130, 0]
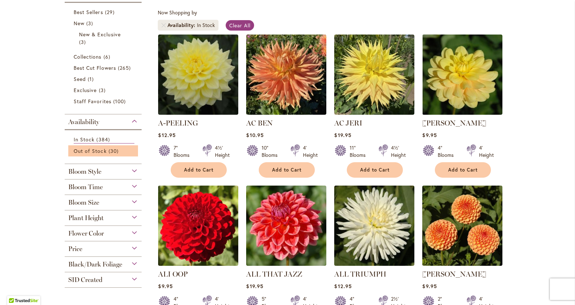
click at [110, 155] on li "Out of Stock 30 items" at bounding box center [103, 150] width 70 height 11
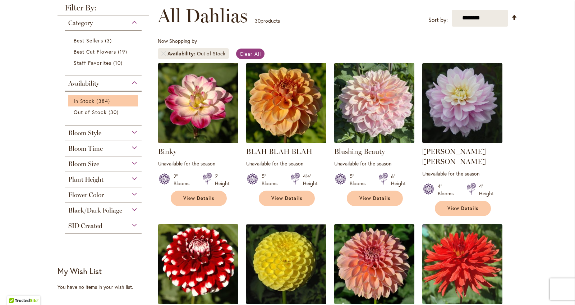
scroll to position [94, 0]
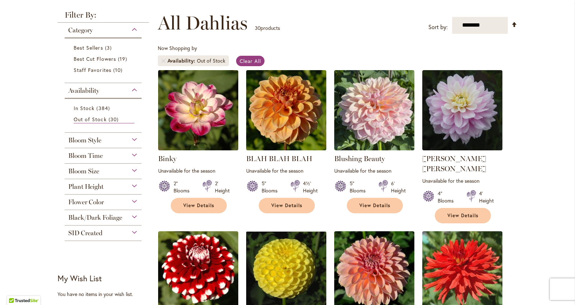
click at [134, 139] on div "Bloom Style" at bounding box center [103, 139] width 77 height 12
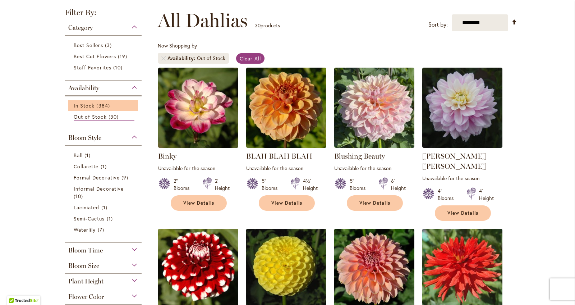
scroll to position [98, 0]
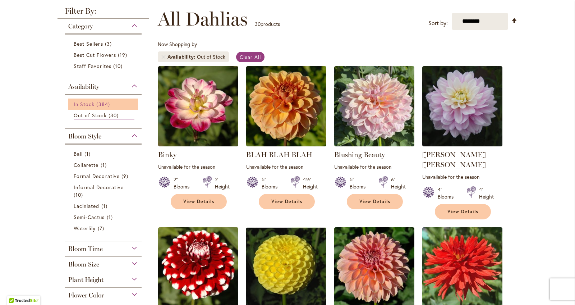
click at [107, 101] on span "384 items" at bounding box center [103, 104] width 15 height 8
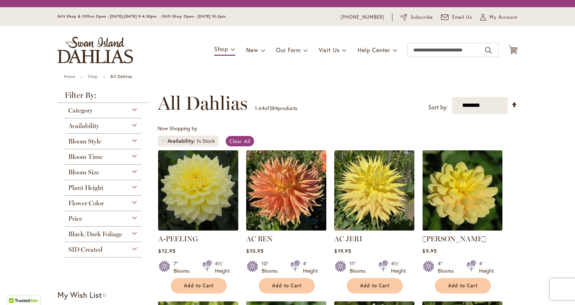
scroll to position [133, 0]
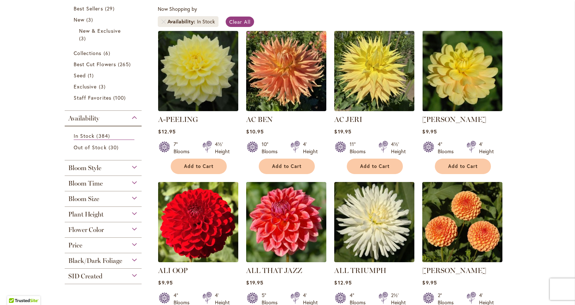
click at [104, 166] on div "Bloom Style" at bounding box center [103, 166] width 77 height 12
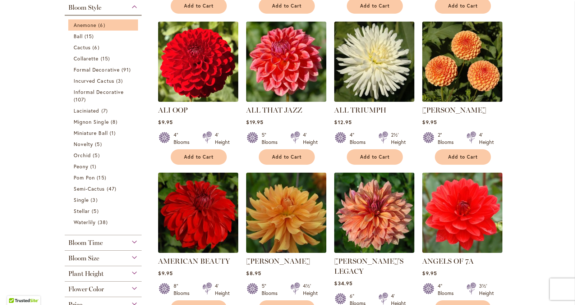
click at [113, 29] on li "Anemone 6 items" at bounding box center [103, 24] width 70 height 11
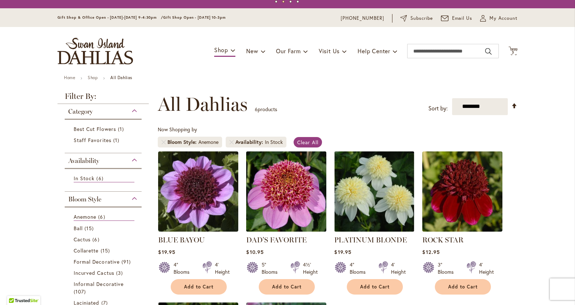
scroll to position [13, 0]
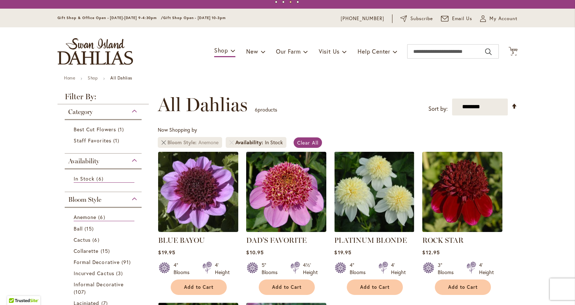
click at [163, 142] on link "Remove Bloom Style Anemone" at bounding box center [163, 142] width 4 height 4
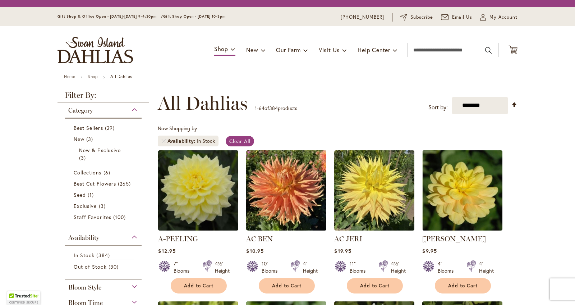
scroll to position [151, 0]
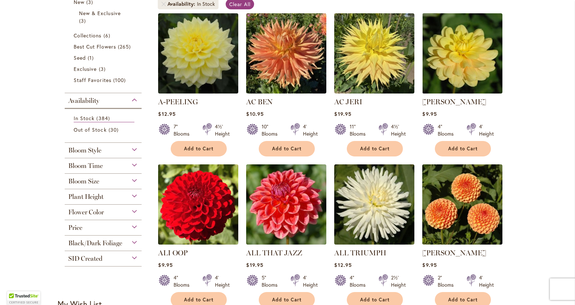
click at [132, 147] on div "Bloom Style" at bounding box center [103, 149] width 77 height 12
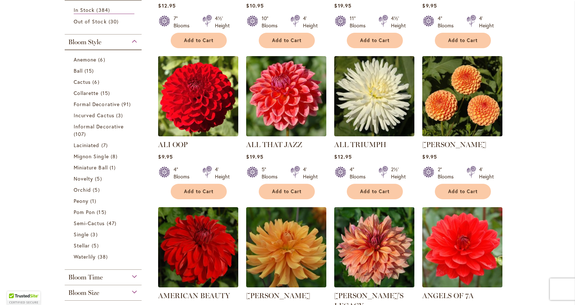
scroll to position [259, 0]
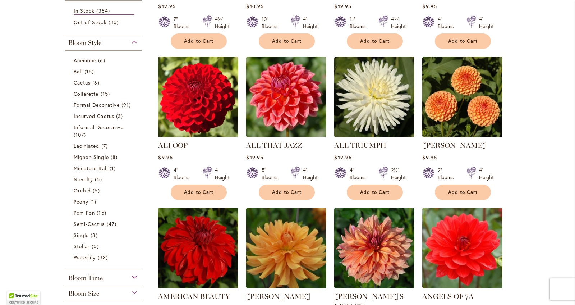
click at [133, 44] on div "Bloom Style" at bounding box center [103, 41] width 77 height 12
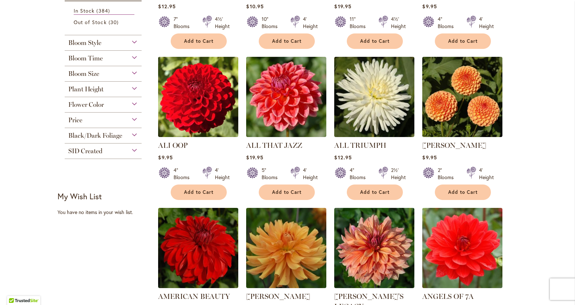
click at [136, 73] on div "Bloom Size" at bounding box center [103, 72] width 77 height 12
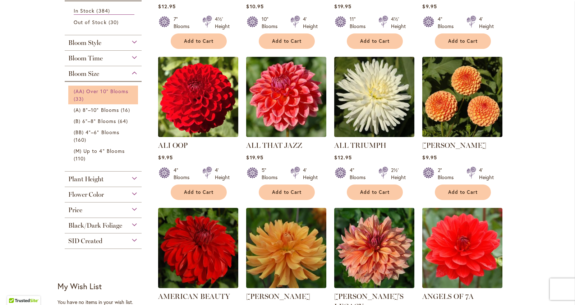
click at [131, 90] on link "(AA) Over 10" Blooms 33 items" at bounding box center [104, 94] width 61 height 15
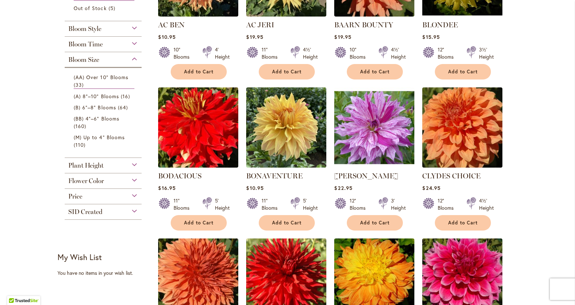
scroll to position [229, 0]
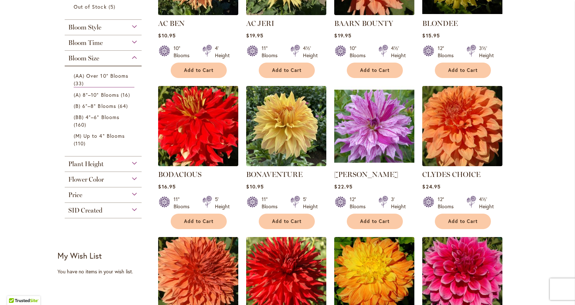
click at [134, 163] on div "Plant Height" at bounding box center [103, 162] width 77 height 12
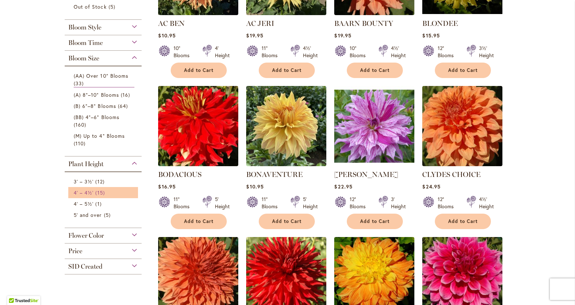
click at [110, 196] on link "4' – 4½' 15 items" at bounding box center [104, 193] width 61 height 8
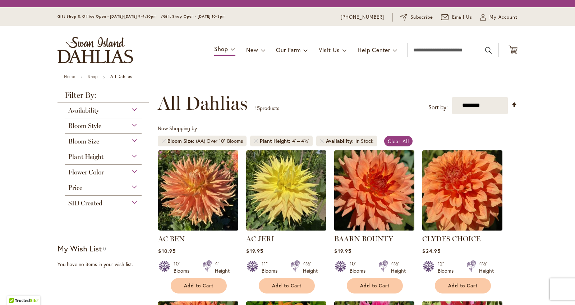
scroll to position [133, 0]
